Goal: Task Accomplishment & Management: Manage account settings

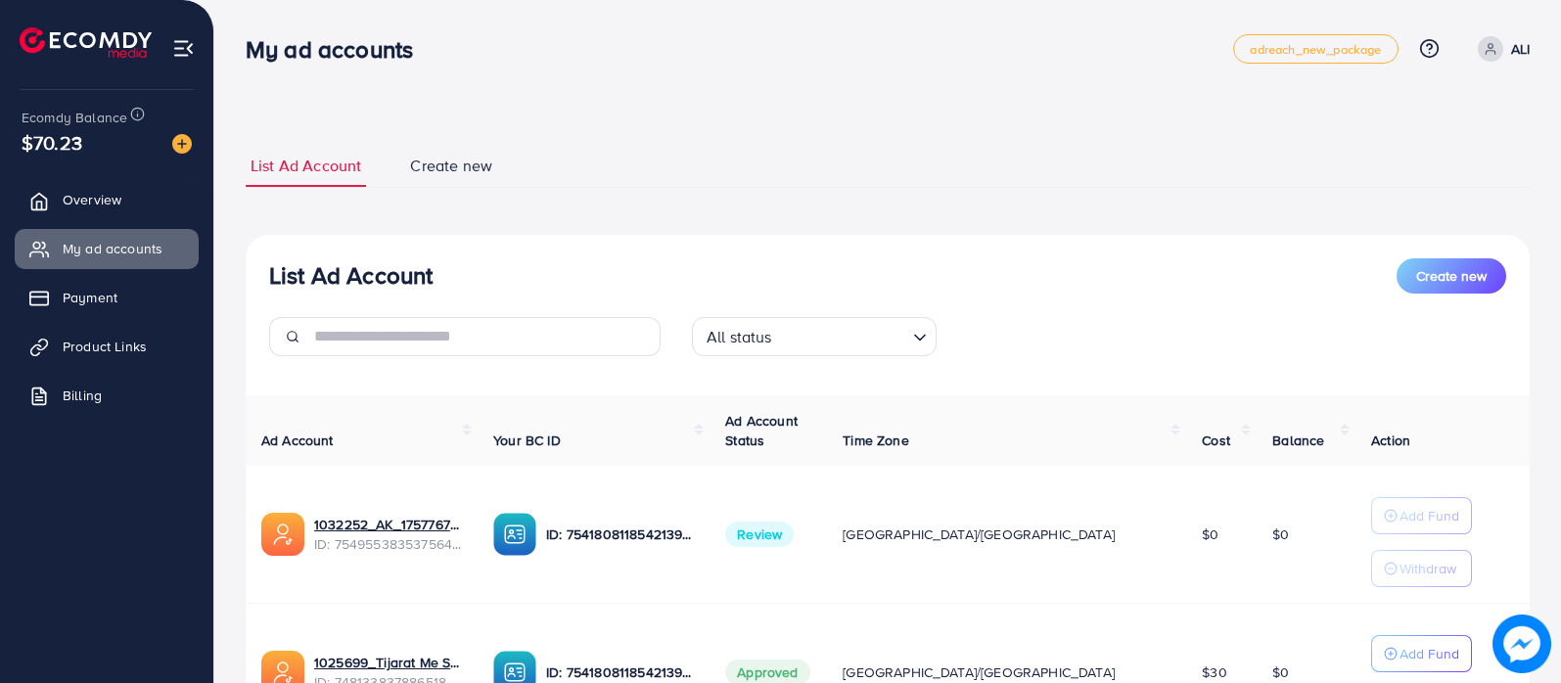
scroll to position [202, 0]
click at [1525, 45] on p "ALI" at bounding box center [1520, 48] width 19 height 23
click at [1447, 177] on link "Log out" at bounding box center [1436, 161] width 186 height 44
